Goal: Task Accomplishment & Management: Use online tool/utility

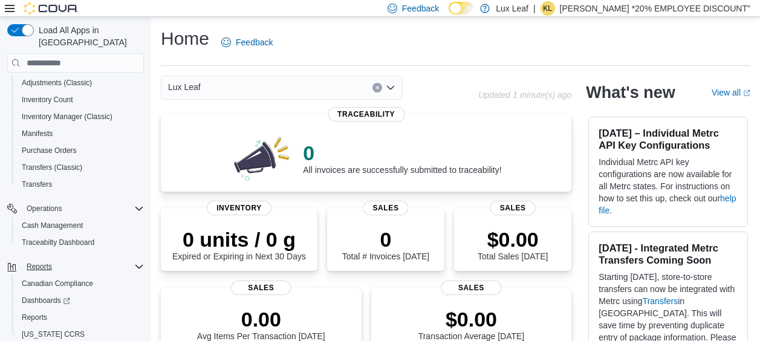
scroll to position [142, 0]
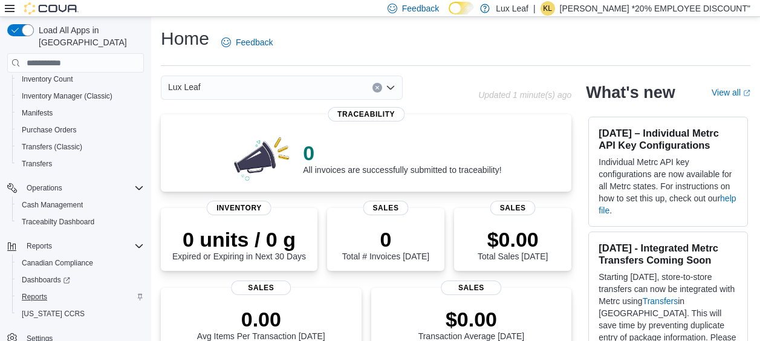
click at [39, 292] on button "Reports" at bounding box center [80, 297] width 137 height 17
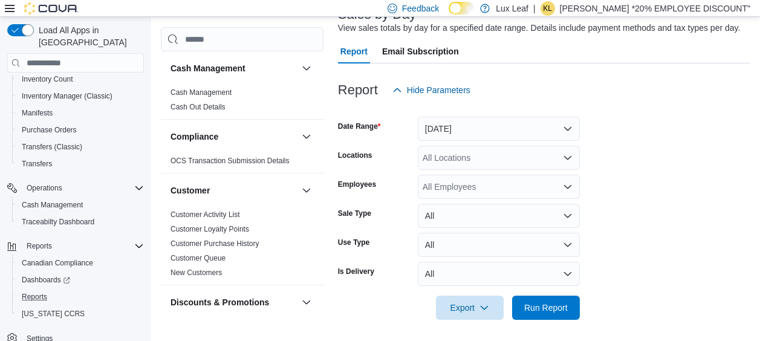
scroll to position [88, 0]
click at [568, 160] on icon "Open list of options" at bounding box center [568, 157] width 10 height 10
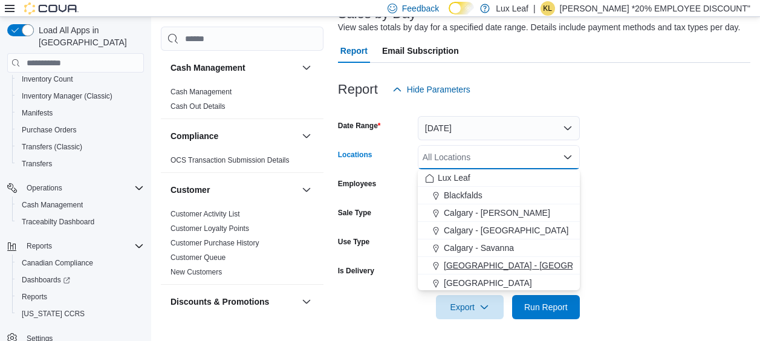
click at [489, 266] on span "[GEOGRAPHIC_DATA] - [GEOGRAPHIC_DATA]" at bounding box center [536, 266] width 184 height 12
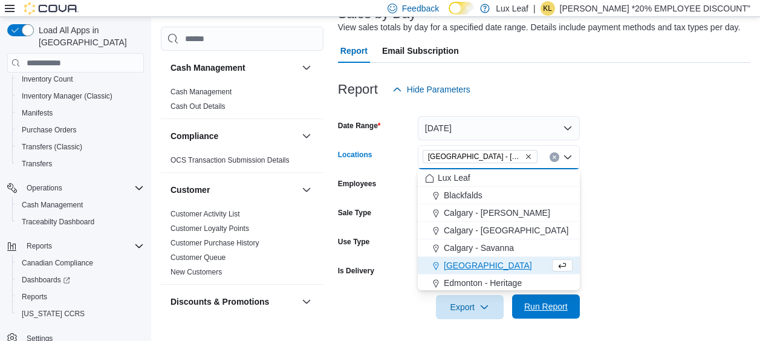
click at [547, 306] on span "Run Report" at bounding box center [547, 307] width 44 height 12
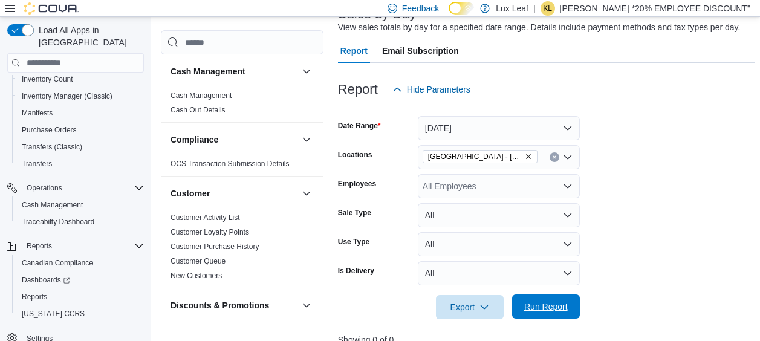
click at [537, 304] on span "Run Report" at bounding box center [547, 307] width 44 height 12
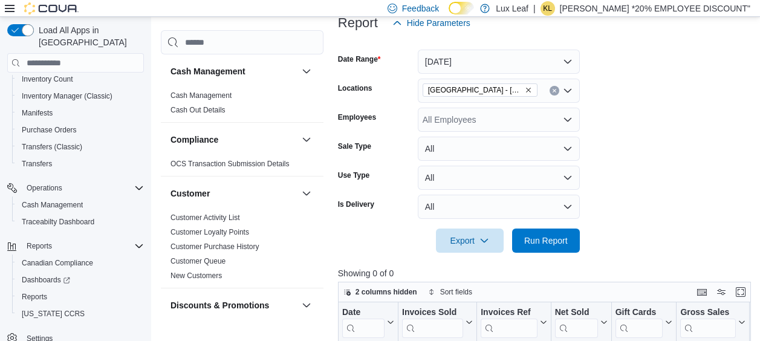
scroll to position [28, 0]
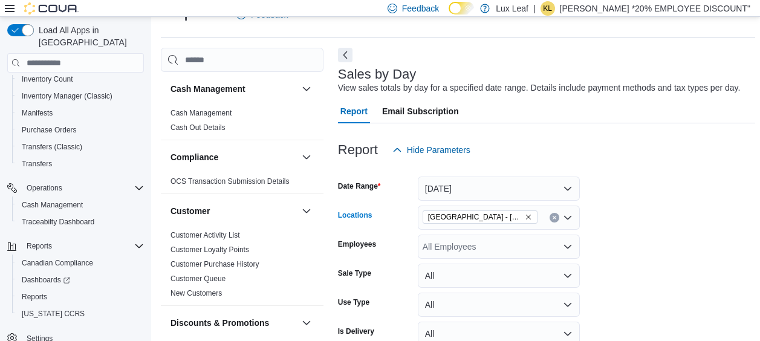
click at [551, 217] on button "Clear input" at bounding box center [555, 218] width 10 height 10
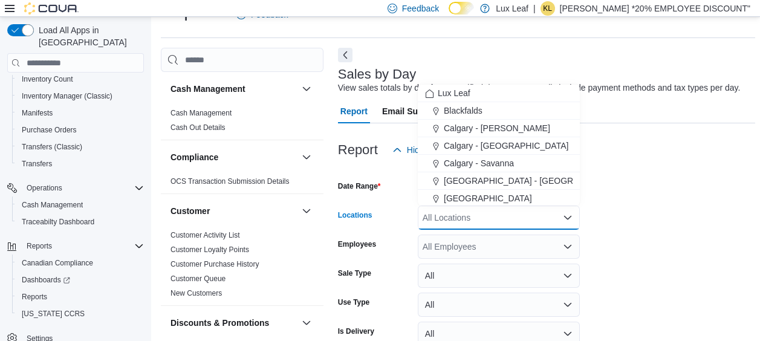
click at [635, 221] on form "Date Range [DATE] Locations All Locations Combo box. Selected. Combo box input.…" at bounding box center [546, 271] width 417 height 218
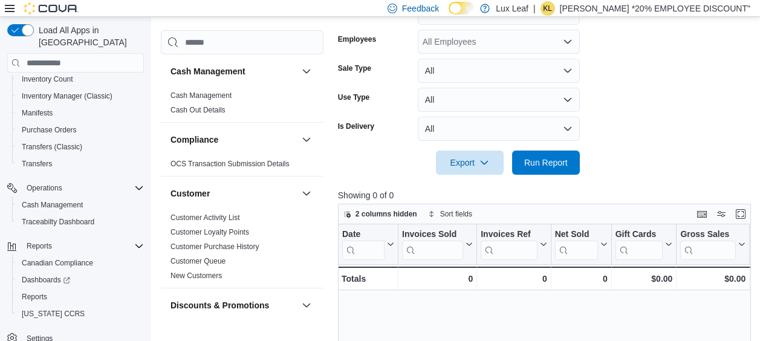
scroll to position [209, 0]
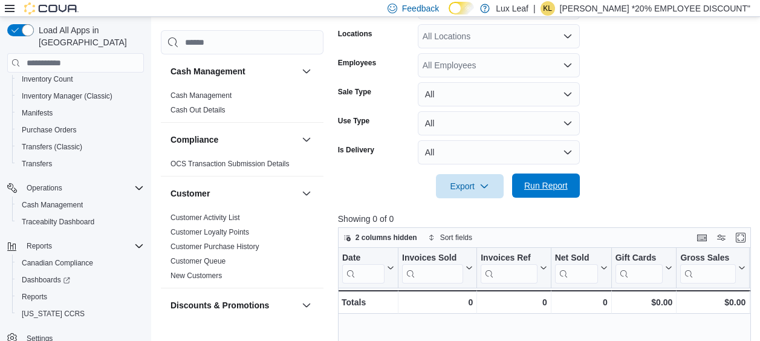
click at [534, 183] on span "Run Report" at bounding box center [547, 186] width 44 height 12
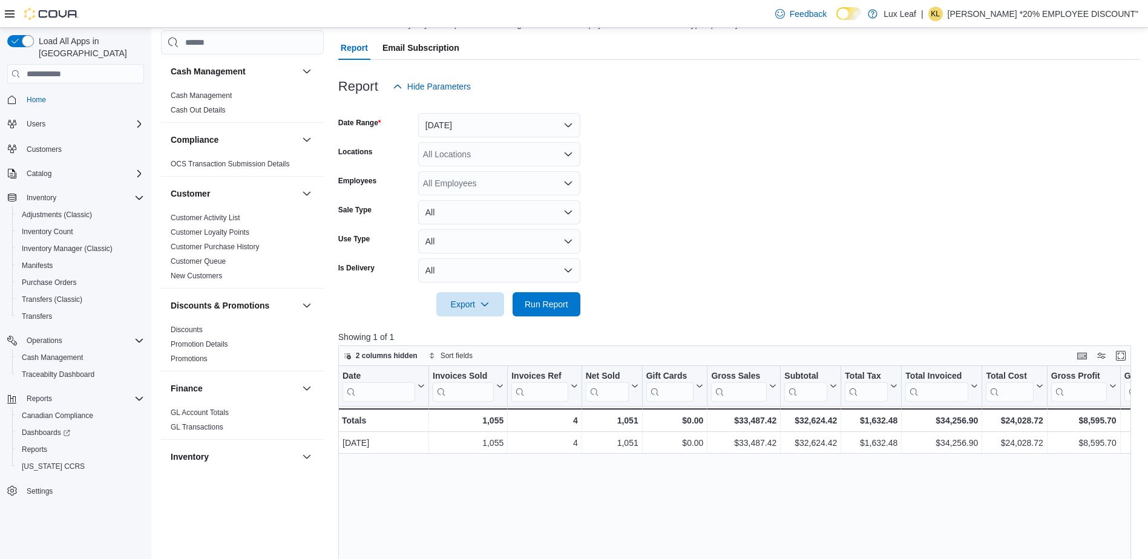
scroll to position [88, 0]
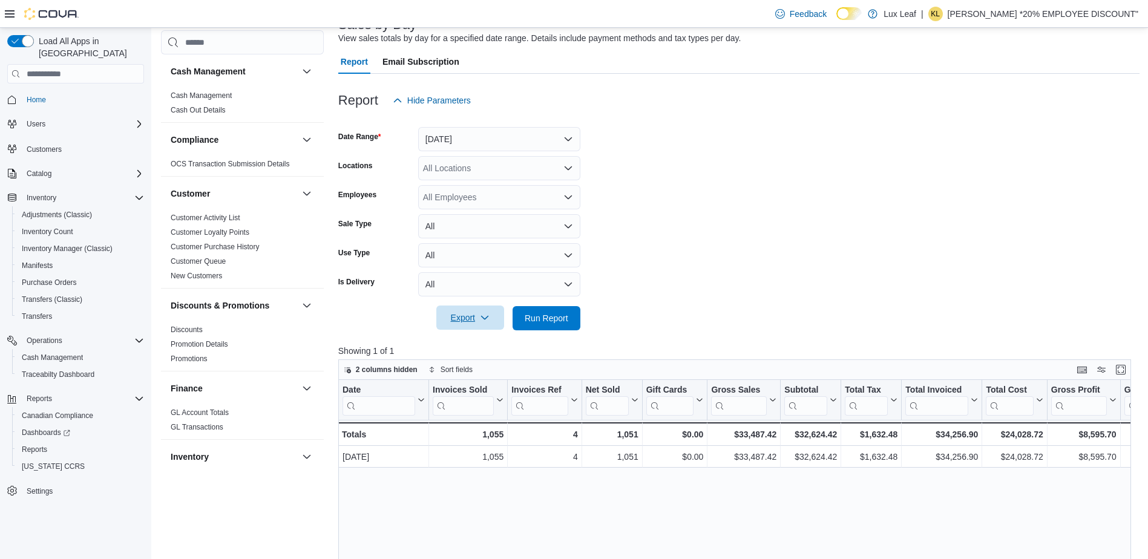
click at [477, 319] on span "Export" at bounding box center [469, 318] width 53 height 24
click at [477, 337] on button "Export to Excel" at bounding box center [471, 342] width 69 height 24
drag, startPoint x: 1050, startPoint y: 220, endPoint x: 1050, endPoint y: 180, distance: 39.3
click at [769, 220] on form "Date Range [DATE] Locations All Locations Employees All Employees Sale Type All…" at bounding box center [738, 222] width 801 height 218
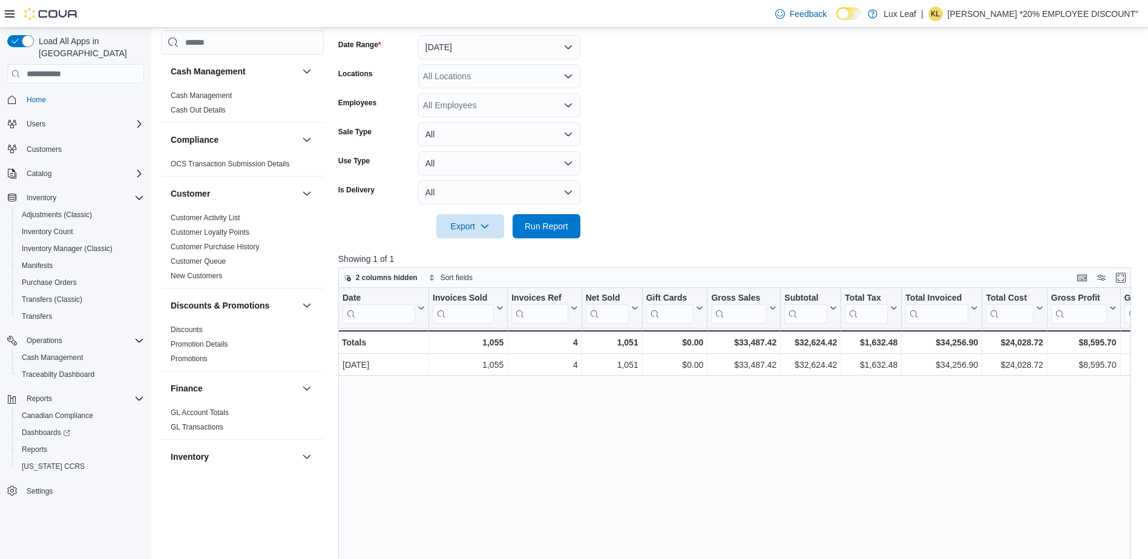
scroll to position [181, 0]
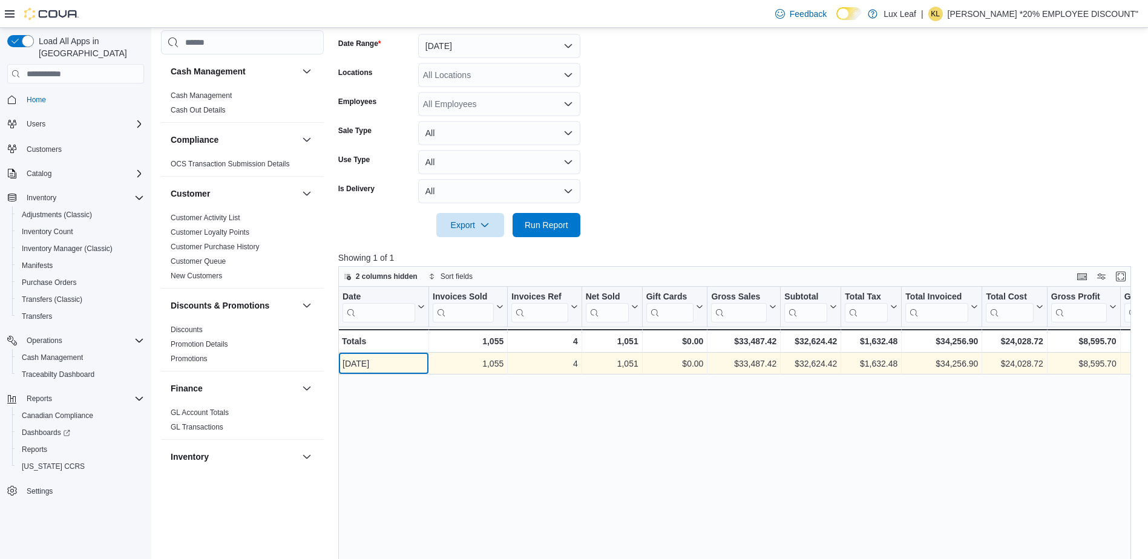
click at [356, 341] on div "[DATE]" at bounding box center [383, 363] width 82 height 15
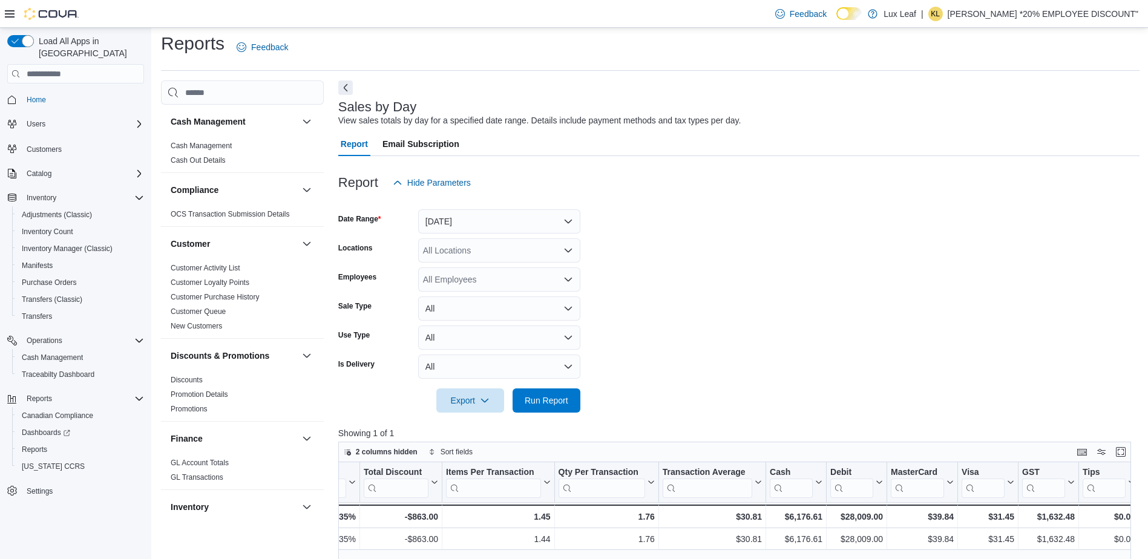
scroll to position [0, 0]
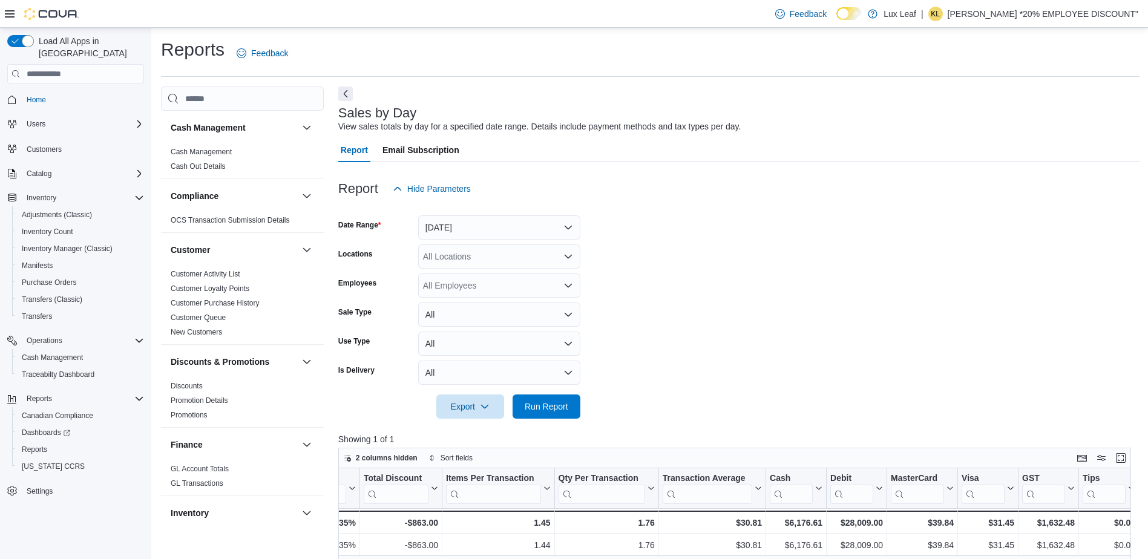
click at [769, 12] on p "[PERSON_NAME] *20% EMPLOYEE DISCOUNT"" at bounding box center [1042, 14] width 191 height 15
drag, startPoint x: 1044, startPoint y: 114, endPoint x: 918, endPoint y: 89, distance: 128.4
click at [769, 115] on span "Sign Out" at bounding box center [1060, 119] width 33 height 12
